Goal: Task Accomplishment & Management: Manage account settings

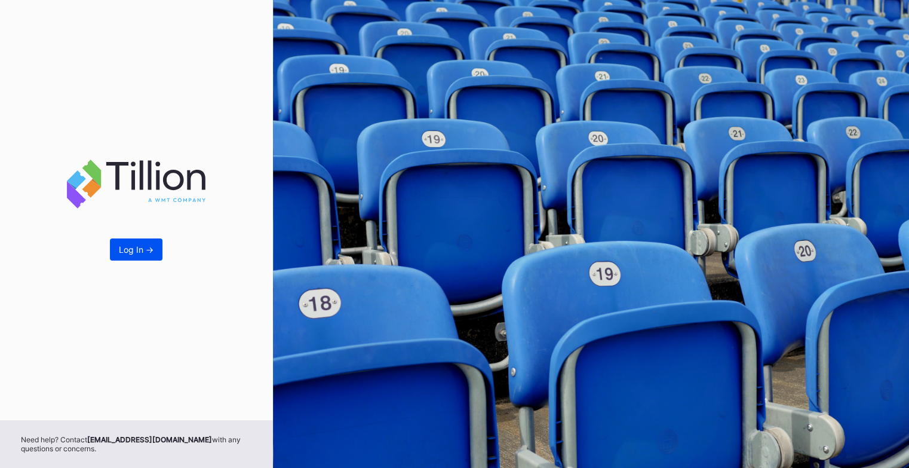
click at [121, 250] on div "Log In ->" at bounding box center [136, 249] width 35 height 10
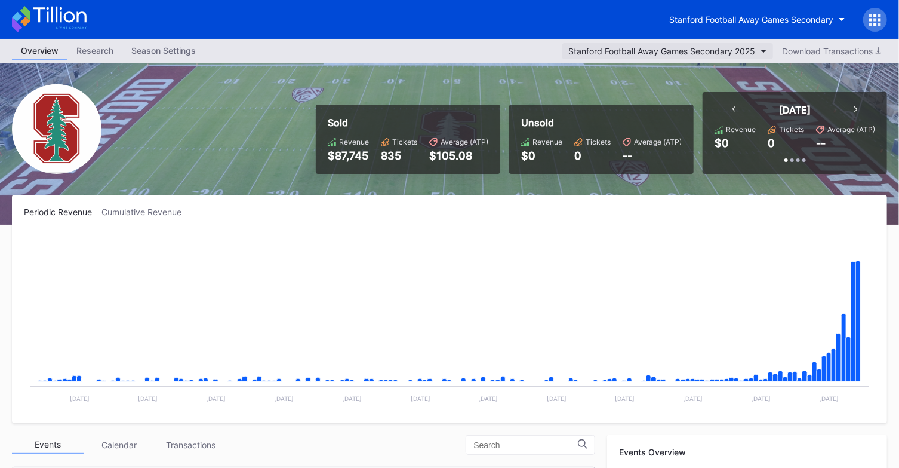
click at [748, 52] on div "Stanford Football Away Games Secondary 2025" at bounding box center [662, 51] width 187 height 10
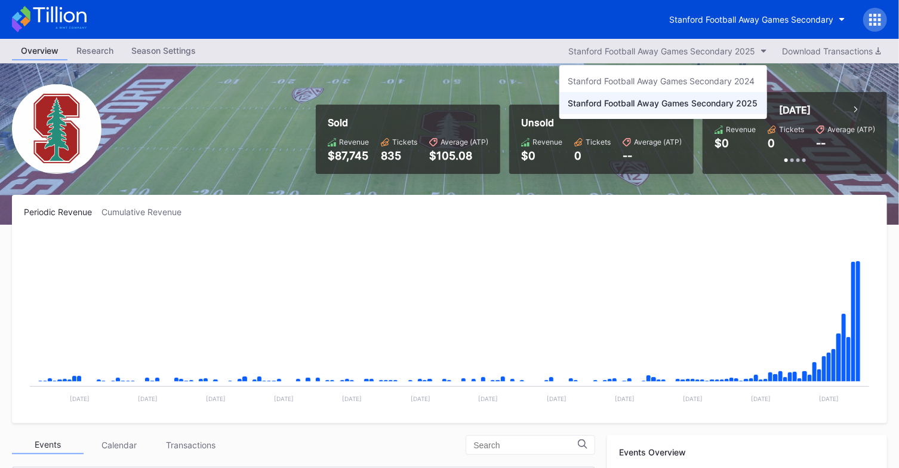
click at [719, 106] on div "Stanford Football Away Games Secondary 2025" at bounding box center [664, 103] width 190 height 10
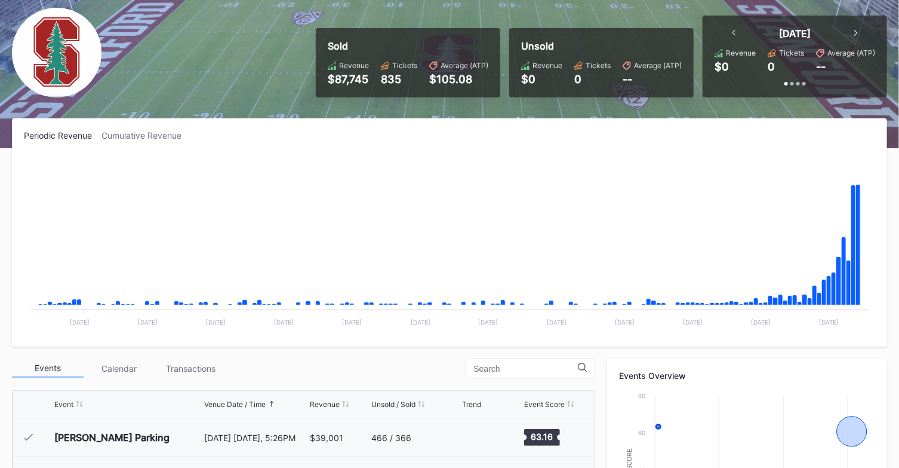
scroll to position [16, 0]
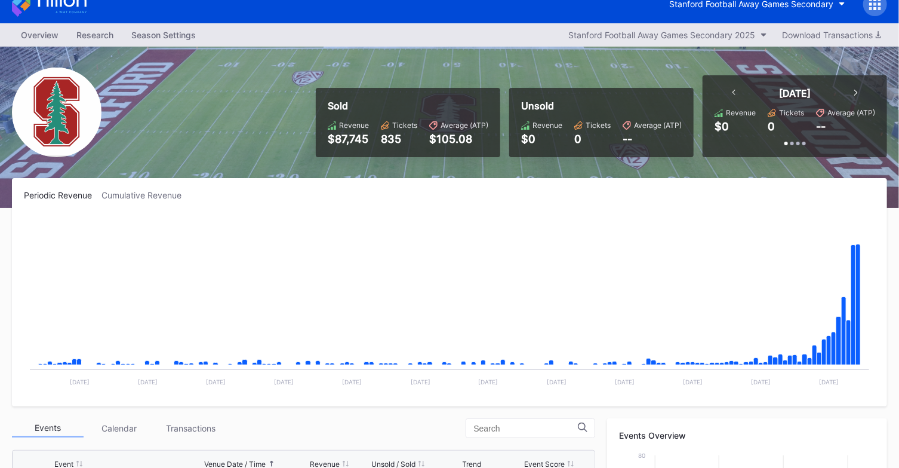
click at [41, 33] on div "Overview" at bounding box center [40, 34] width 56 height 17
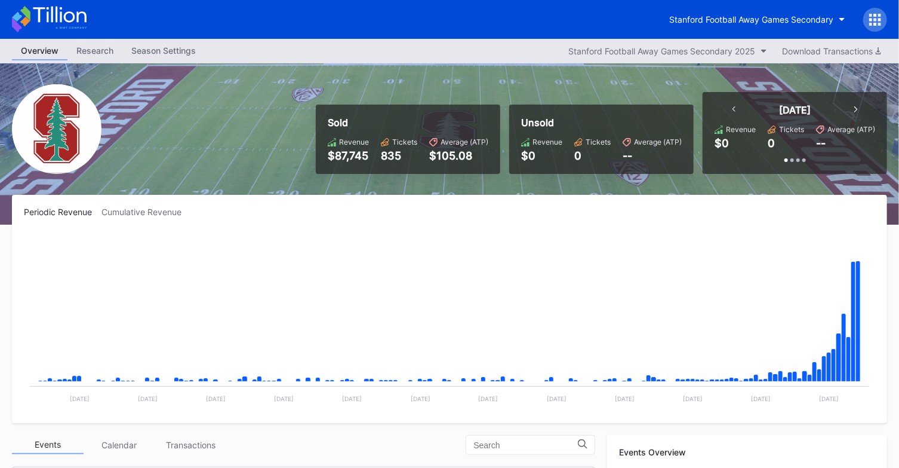
click at [886, 24] on div at bounding box center [876, 20] width 24 height 24
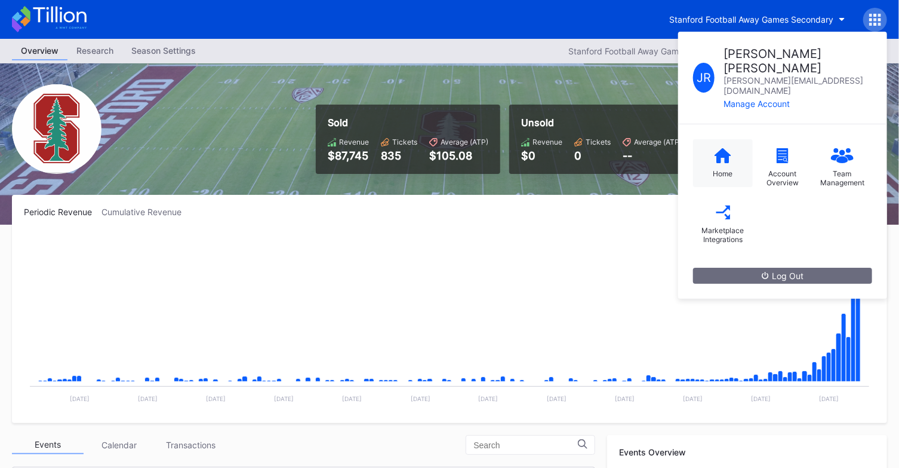
click at [724, 148] on icon at bounding box center [723, 155] width 17 height 15
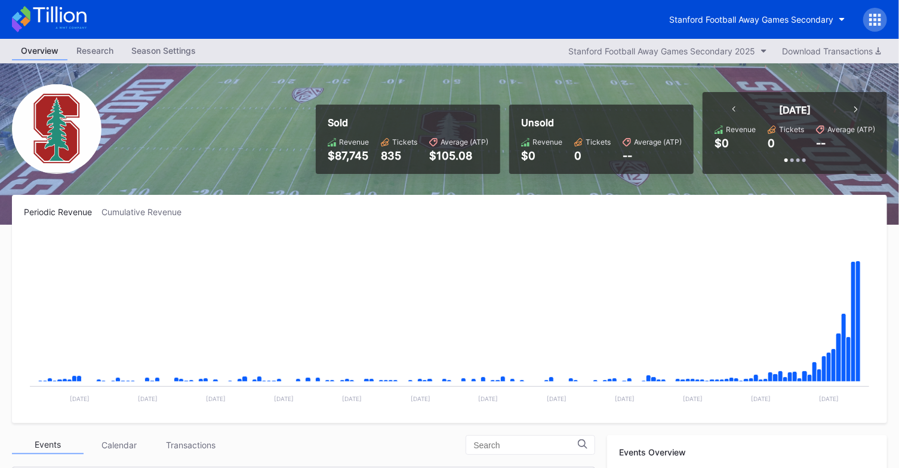
click at [159, 52] on div "Season Settings" at bounding box center [163, 50] width 82 height 17
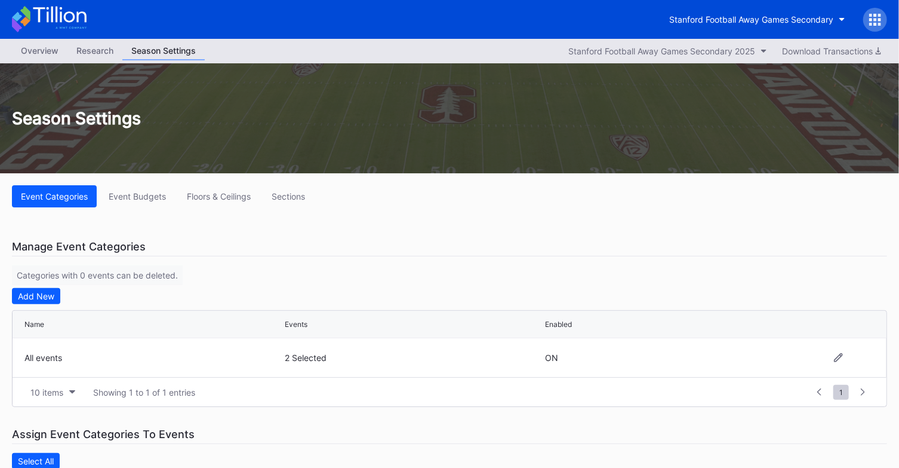
scroll to position [119, 0]
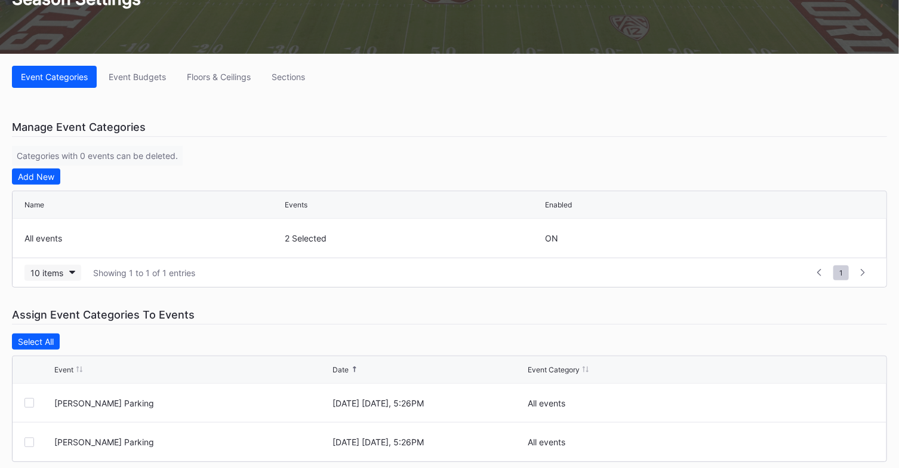
click at [73, 271] on icon "button" at bounding box center [72, 273] width 6 height 4
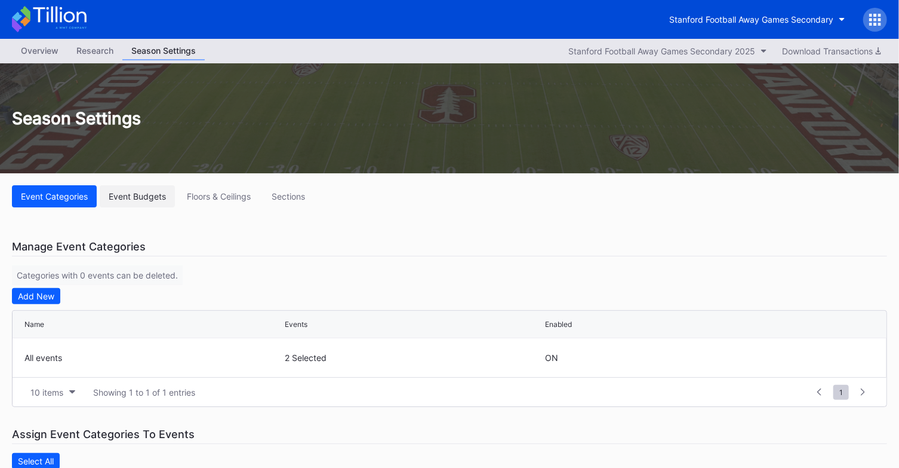
click at [155, 191] on div "Event Budgets" at bounding box center [137, 196] width 57 height 10
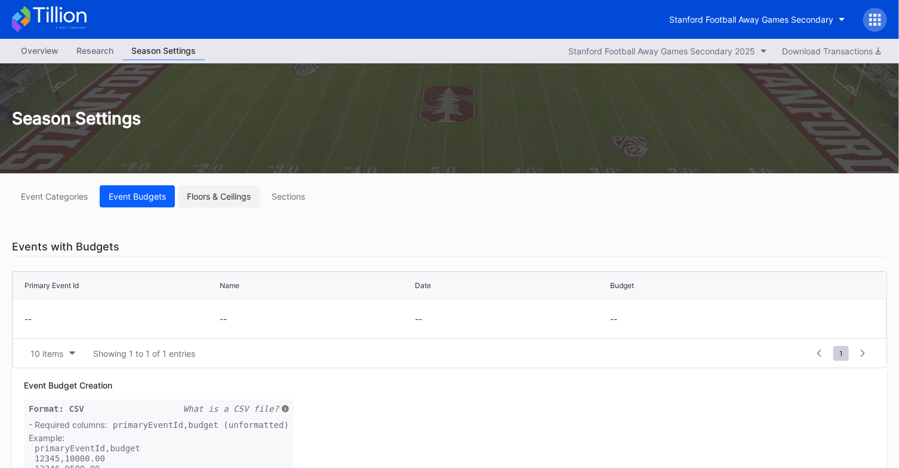
click at [205, 198] on div "Floors & Ceilings" at bounding box center [219, 196] width 64 height 10
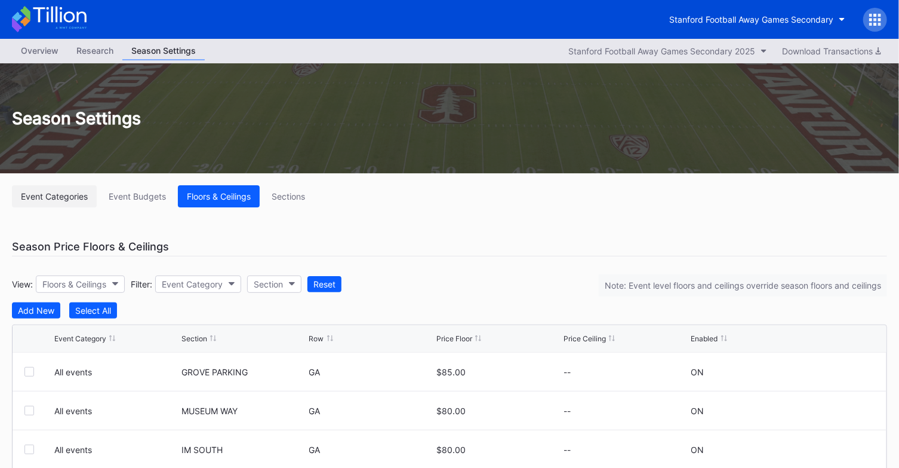
click at [74, 199] on div "Event Categories" at bounding box center [54, 196] width 67 height 10
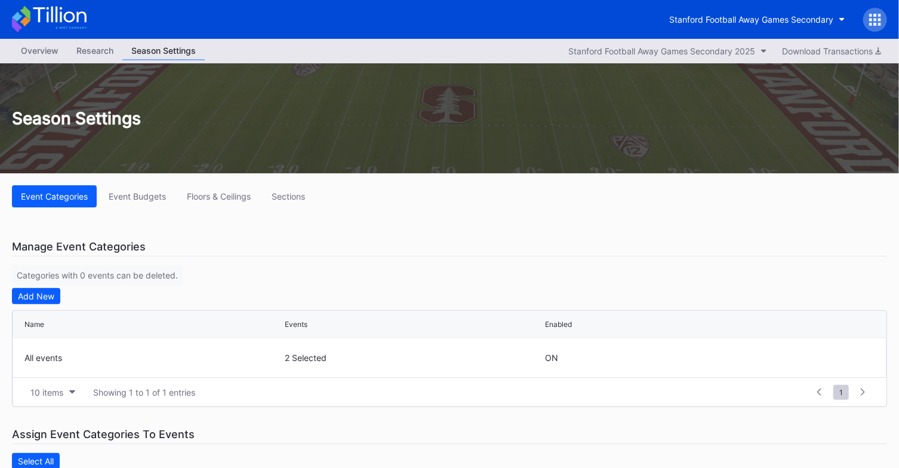
click at [55, 16] on icon at bounding box center [49, 19] width 75 height 26
